Goal: Learn about a topic

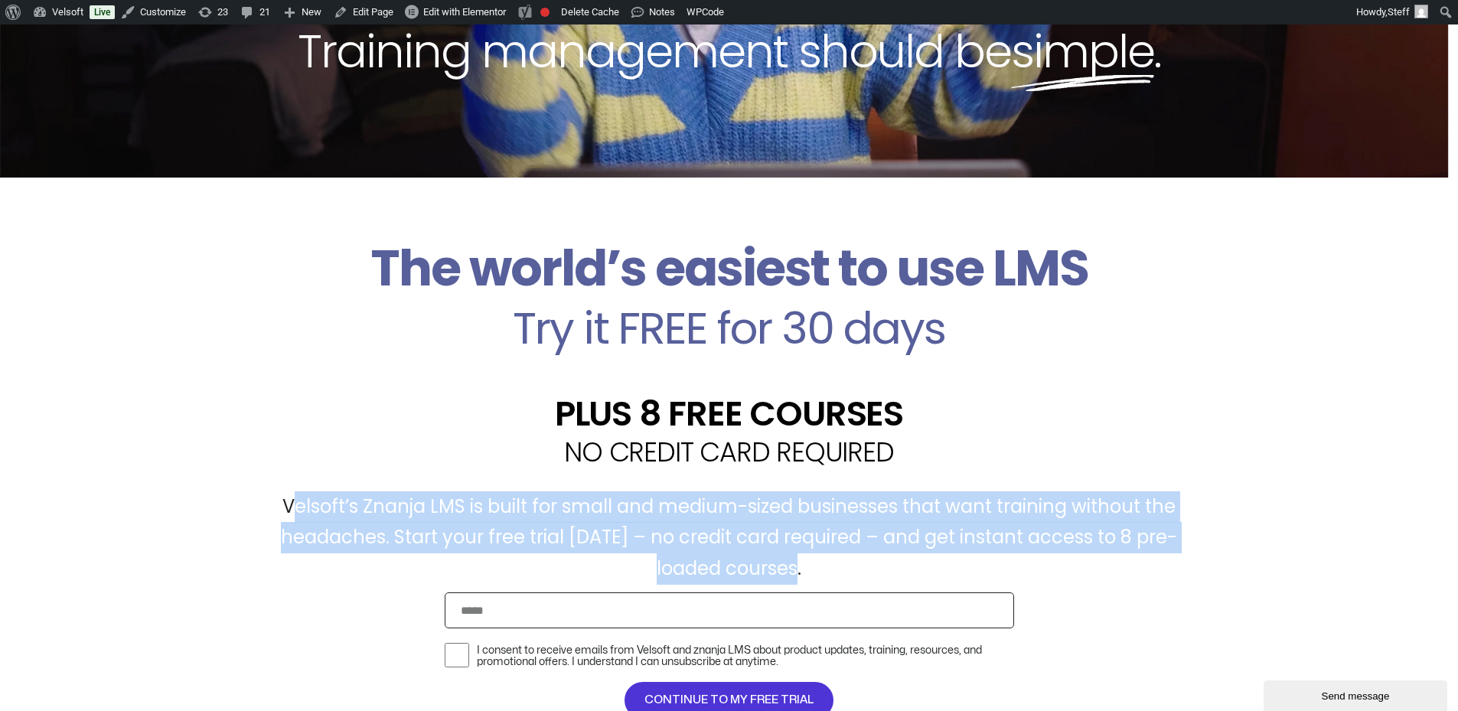
drag, startPoint x: 288, startPoint y: 506, endPoint x: 1126, endPoint y: 574, distance: 840.8
click at [1126, 574] on p "Velsoft’s Znanja LMS is built for small and medium-sized businesses that want t…" at bounding box center [729, 537] width 949 height 93
